Goal: Complete application form

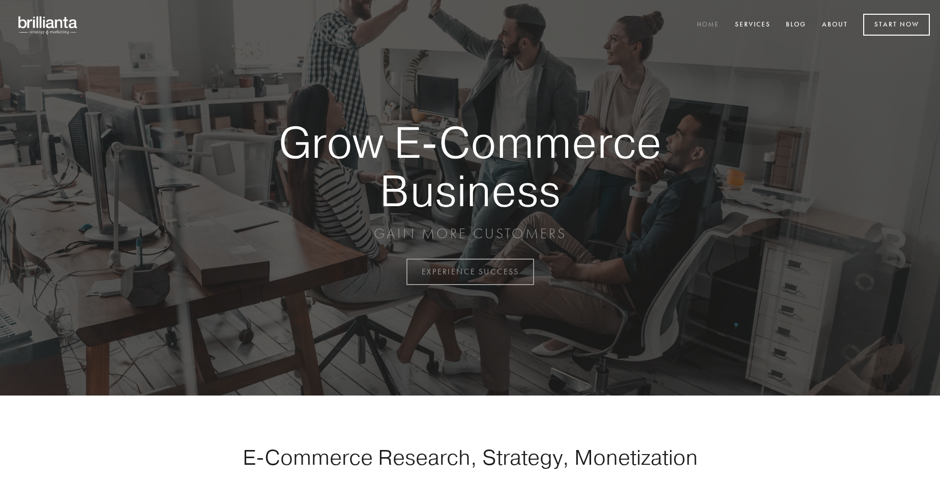
scroll to position [2667, 0]
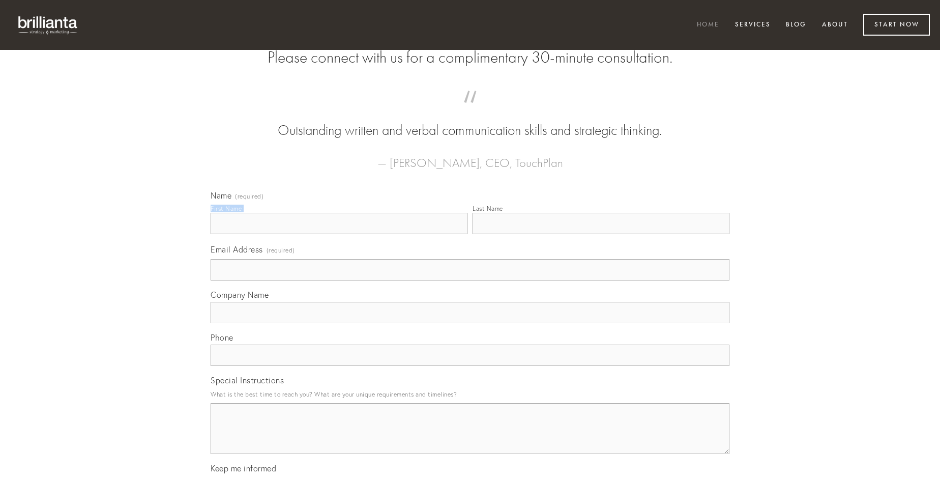
type input "[PERSON_NAME] I"
click at [601, 234] on input "Last Name" at bounding box center [601, 223] width 257 height 21
type input "[PERSON_NAME] I"
click at [470, 280] on input "Email Address (required)" at bounding box center [470, 269] width 519 height 21
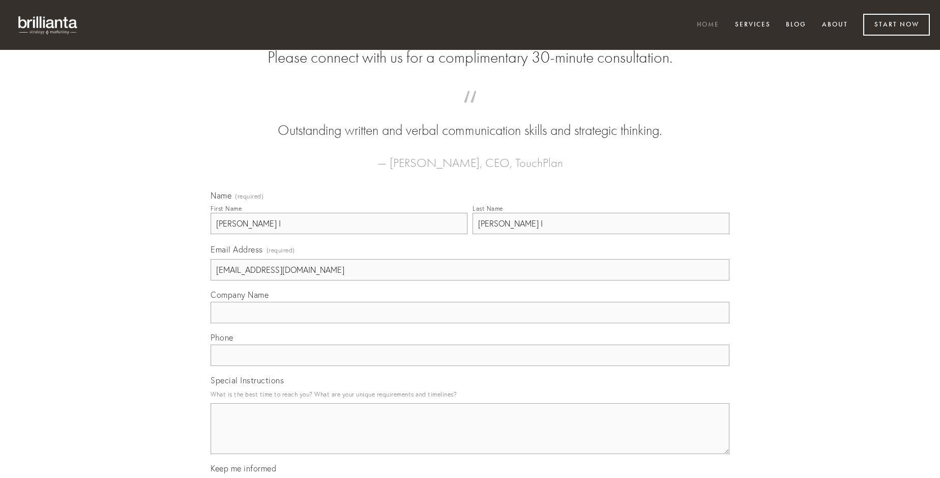
type input "[EMAIL_ADDRESS][DOMAIN_NAME]"
click at [470, 323] on input "Company Name" at bounding box center [470, 312] width 519 height 21
type input "undique"
click at [470, 366] on input "text" at bounding box center [470, 354] width 519 height 21
click at [470, 438] on textarea "Special Instructions" at bounding box center [470, 428] width 519 height 51
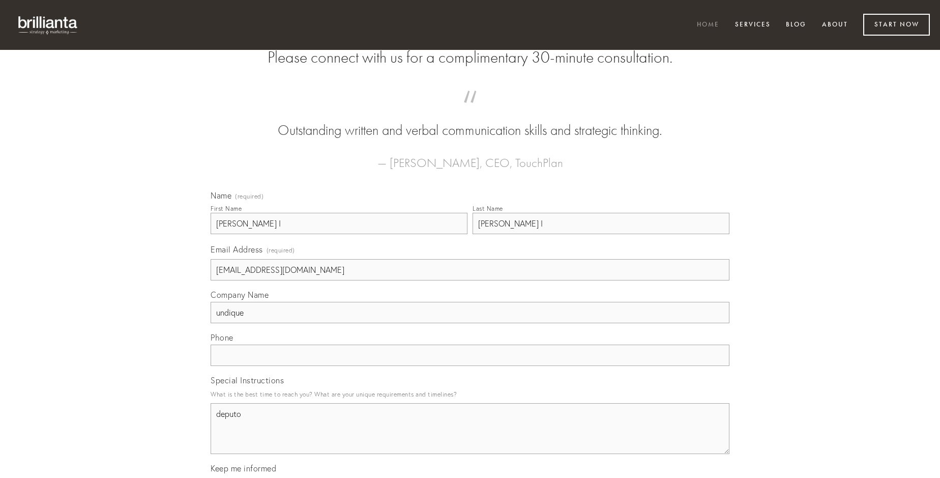
type textarea "deputo"
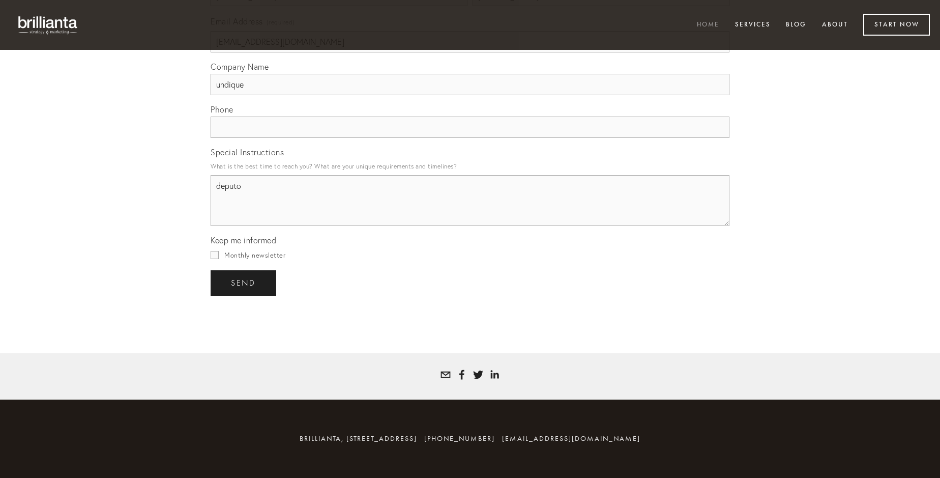
click at [244, 282] on span "send" at bounding box center [243, 282] width 25 height 9
